Goal: Navigation & Orientation: Go to known website

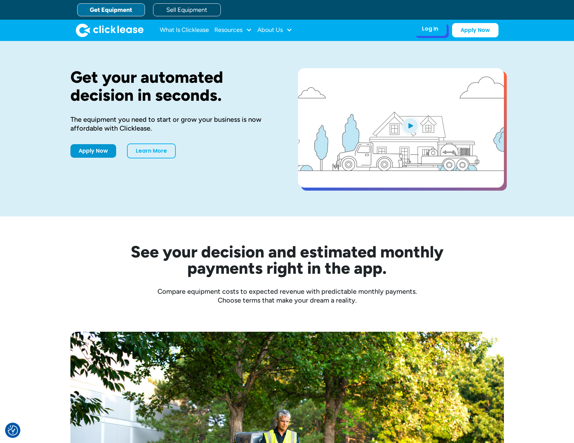
click at [436, 34] on div "Log In Account login I use Clicklease to get my equipment Partner Portal I offe…" at bounding box center [430, 29] width 33 height 14
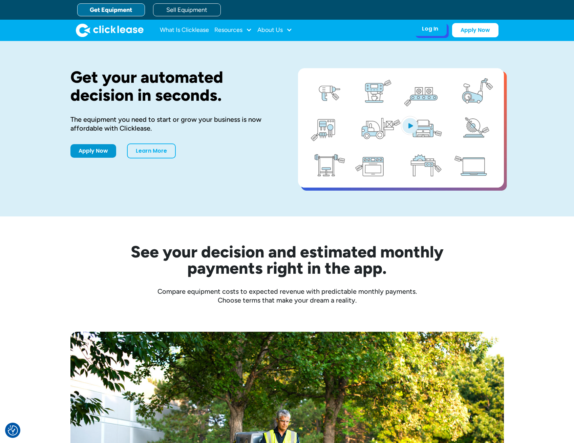
click at [436, 34] on div "Log In Account login I use Clicklease to get my equipment Partner Portal I offe…" at bounding box center [430, 29] width 33 height 14
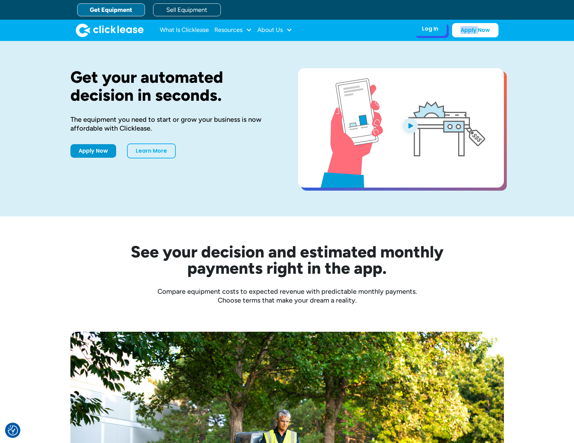
click at [436, 34] on div "Log In Account login I use Clicklease to get my equipment Partner Portal I offe…" at bounding box center [430, 29] width 33 height 14
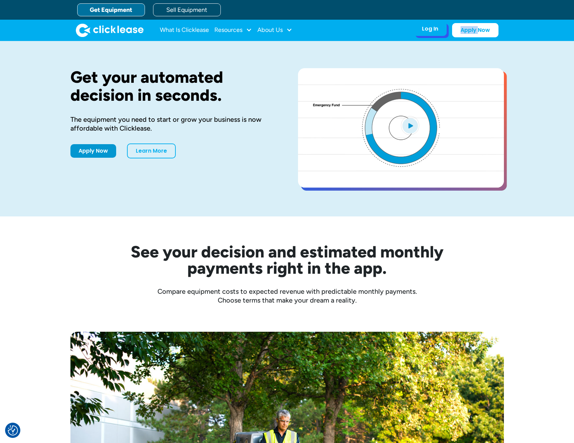
click at [436, 34] on div "Log In Account login I use Clicklease to get my equipment Partner Portal I offe…" at bounding box center [430, 29] width 33 height 14
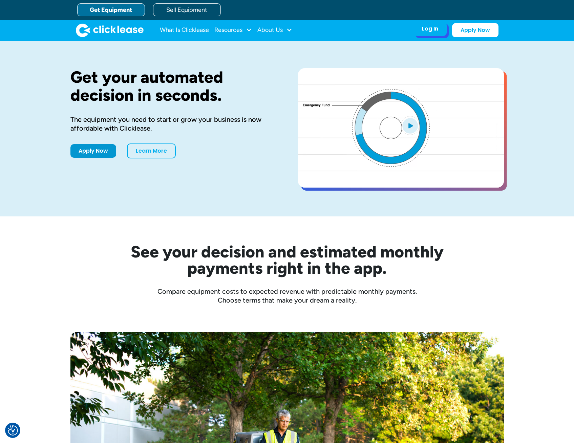
click at [433, 35] on div "Log In Account login I use Clicklease to get my equipment Partner Portal I offe…" at bounding box center [430, 29] width 33 height 14
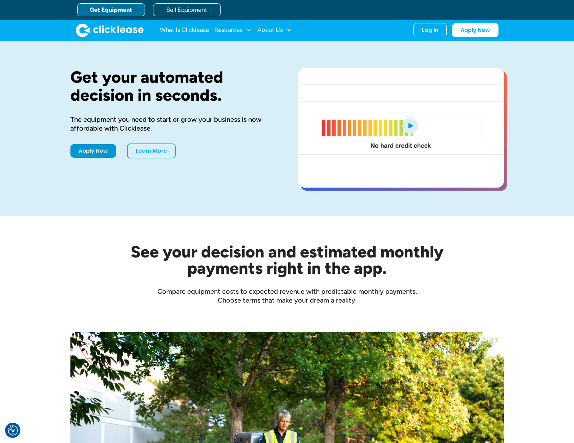
click at [411, 54] on div "Get your automated decision in seconds. The equipment you need to start or grow…" at bounding box center [287, 128] width 434 height 175
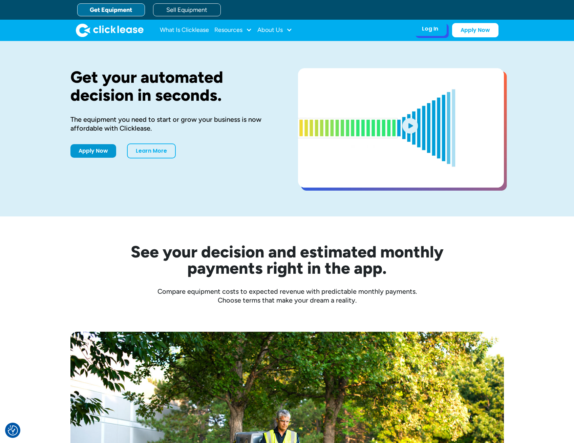
click at [436, 32] on div "Log In" at bounding box center [430, 28] width 16 height 7
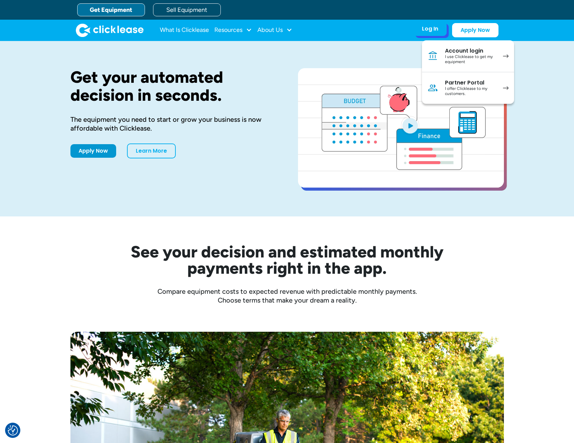
click at [466, 54] on div "I use Clicklease to get my equipment" at bounding box center [470, 59] width 51 height 11
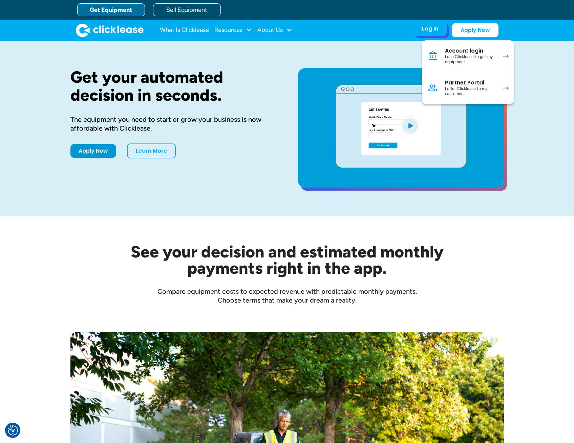
click at [495, 59] on div "I use Clicklease to get my equipment" at bounding box center [470, 59] width 51 height 11
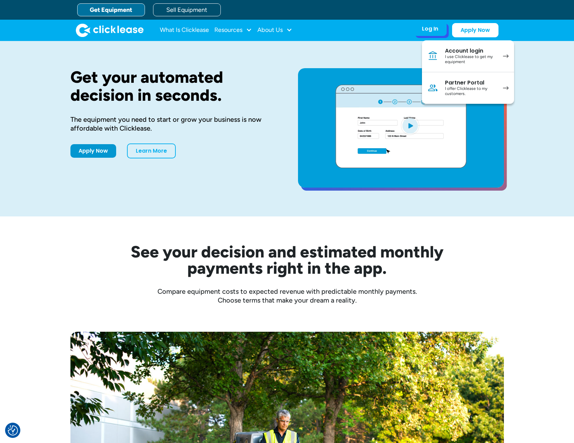
click at [507, 53] on link "Account login I use Clicklease to get my equipment" at bounding box center [468, 56] width 92 height 32
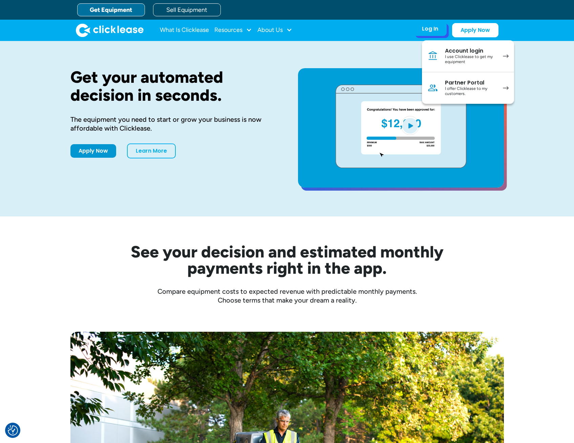
click at [427, 52] on link "Account login I use Clicklease to get my equipment" at bounding box center [468, 56] width 92 height 32
